Goal: Transaction & Acquisition: Download file/media

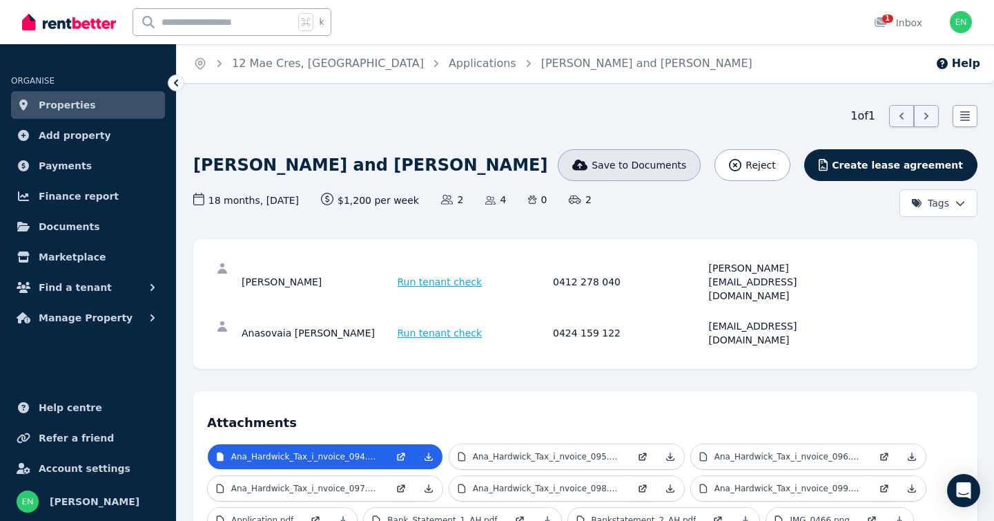
click at [686, 162] on span "Save to Documents" at bounding box center [639, 165] width 95 height 14
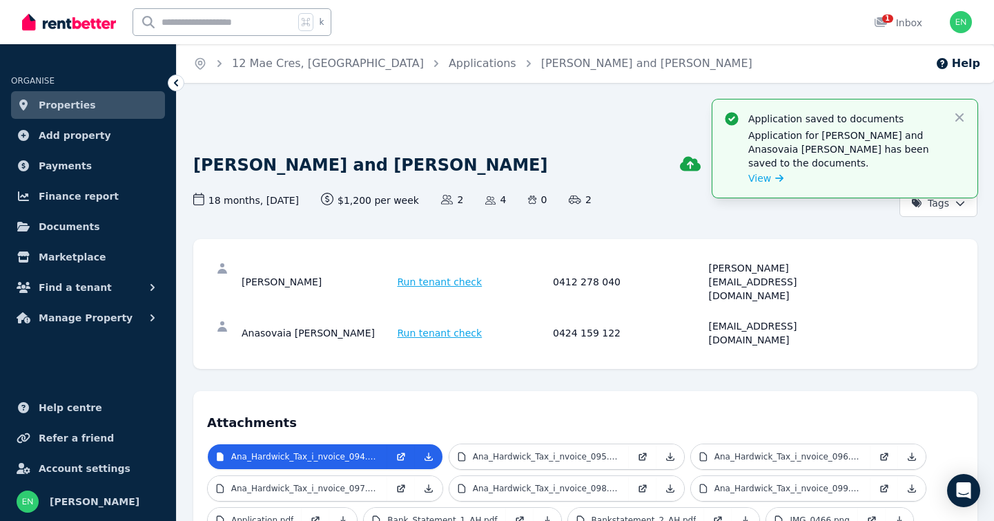
click at [599, 115] on div "1 of 1 List view" at bounding box center [585, 116] width 784 height 22
click at [765, 179] on span "View" at bounding box center [759, 178] width 23 height 14
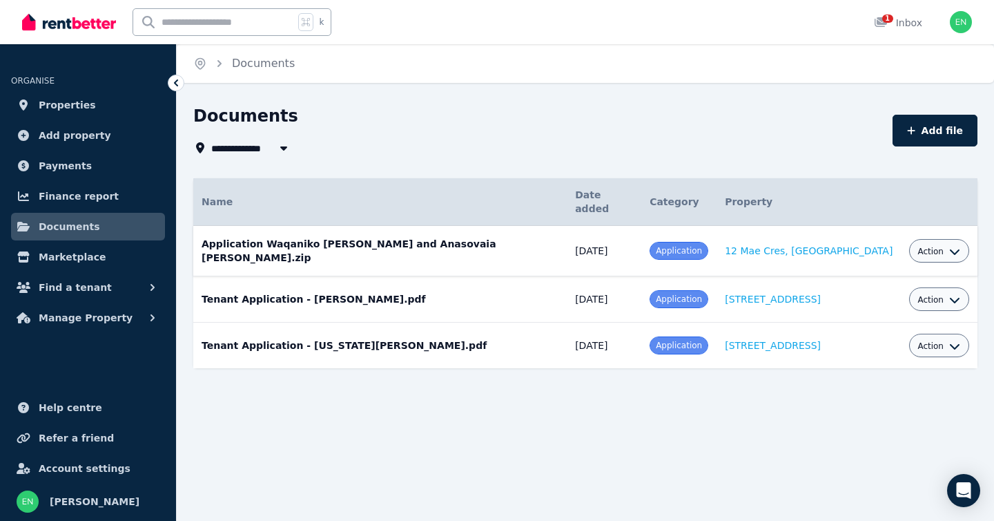
click at [922, 246] on span "Action" at bounding box center [931, 251] width 26 height 11
click at [868, 320] on link "Download" at bounding box center [897, 332] width 133 height 25
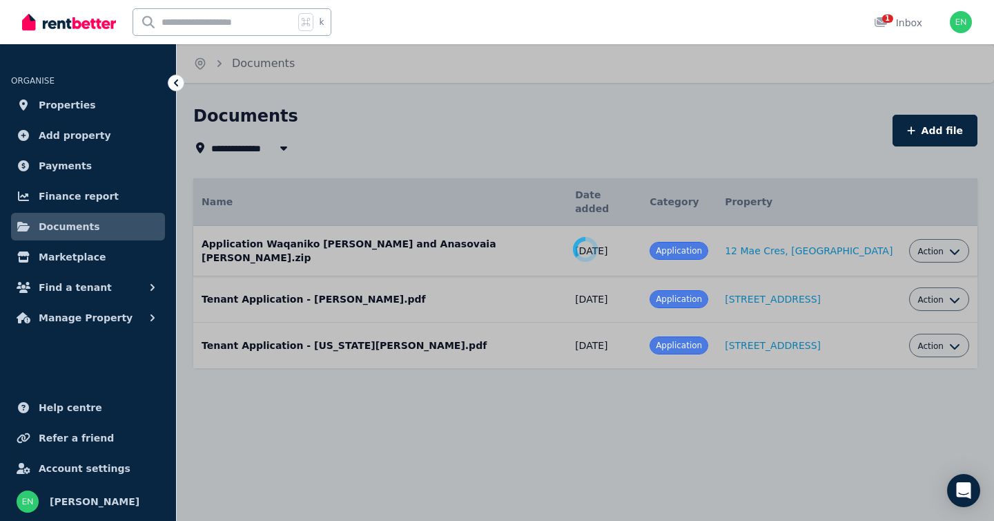
click at [815, 400] on div at bounding box center [497, 260] width 994 height 521
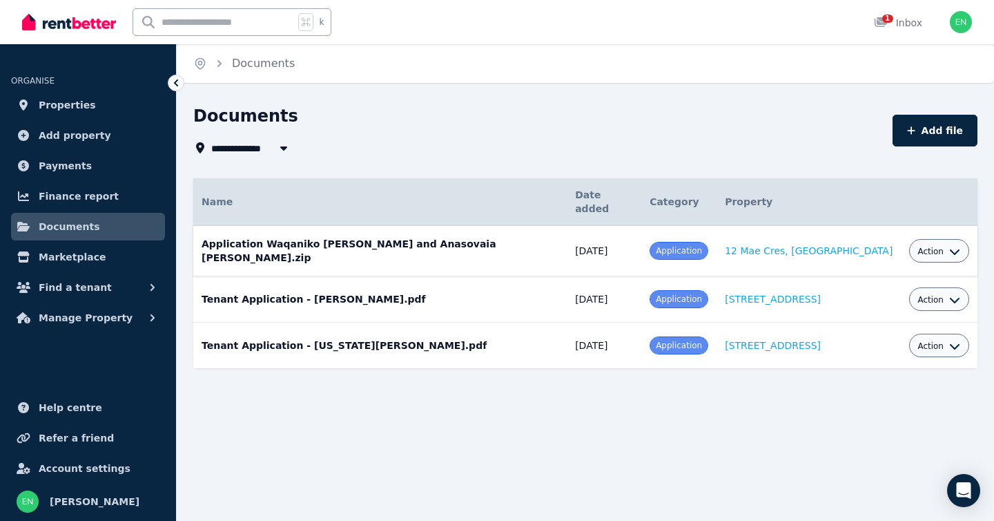
click at [732, 431] on div "**********" at bounding box center [497, 260] width 994 height 521
